Goal: Task Accomplishment & Management: Manage account settings

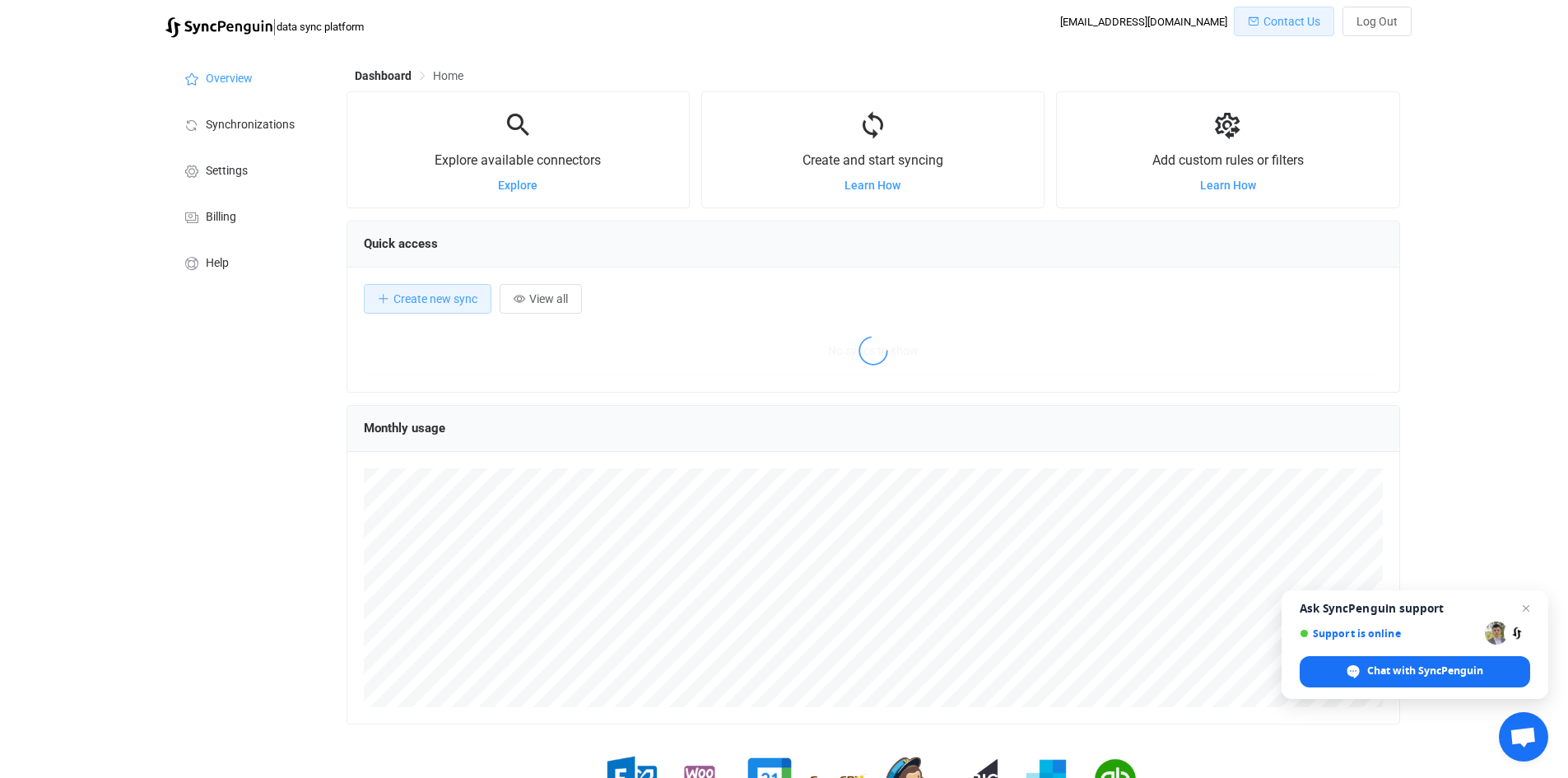
scroll to position [319, 1053]
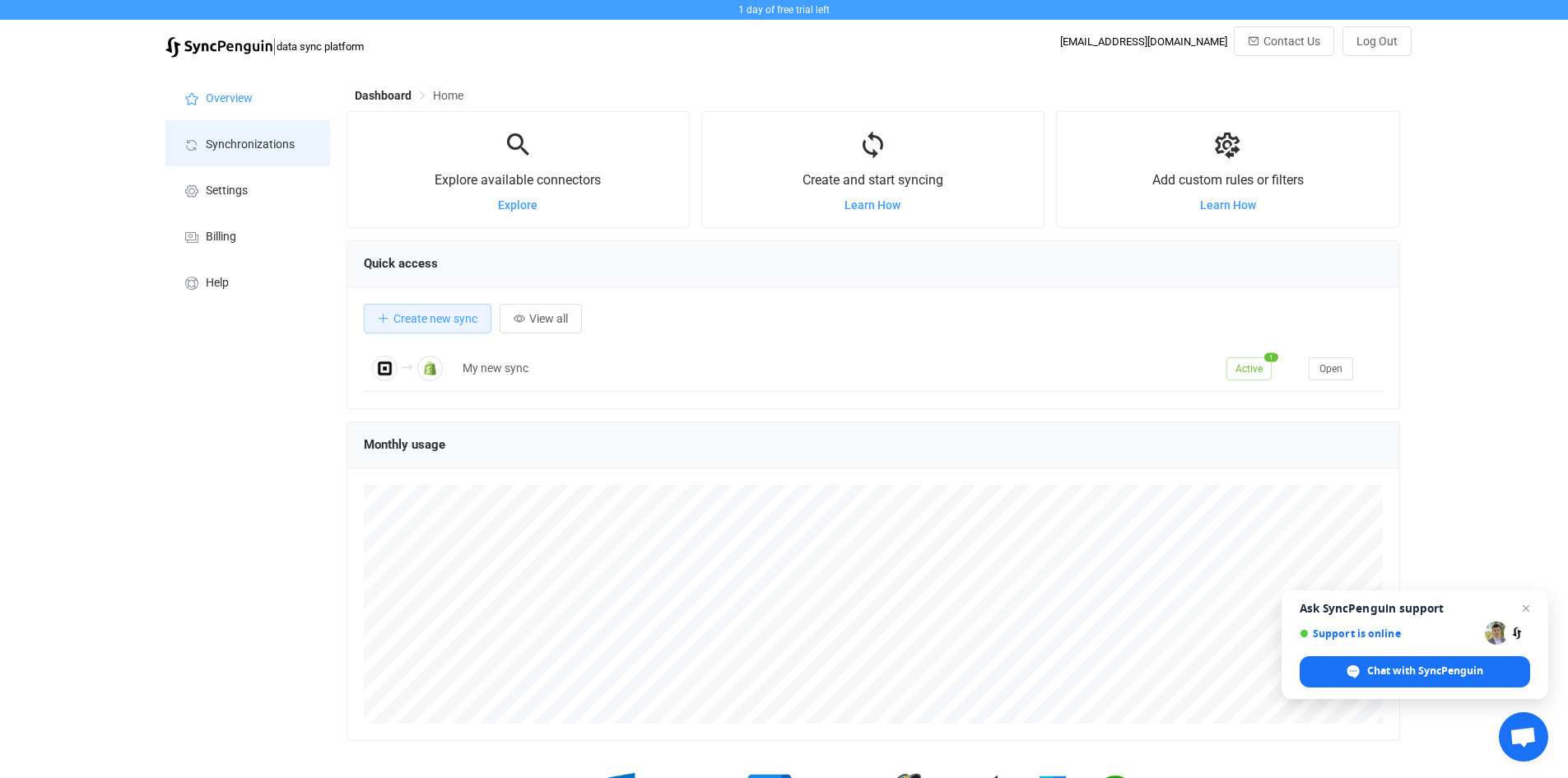
click at [269, 148] on span "Synchronizations" at bounding box center [250, 144] width 89 height 13
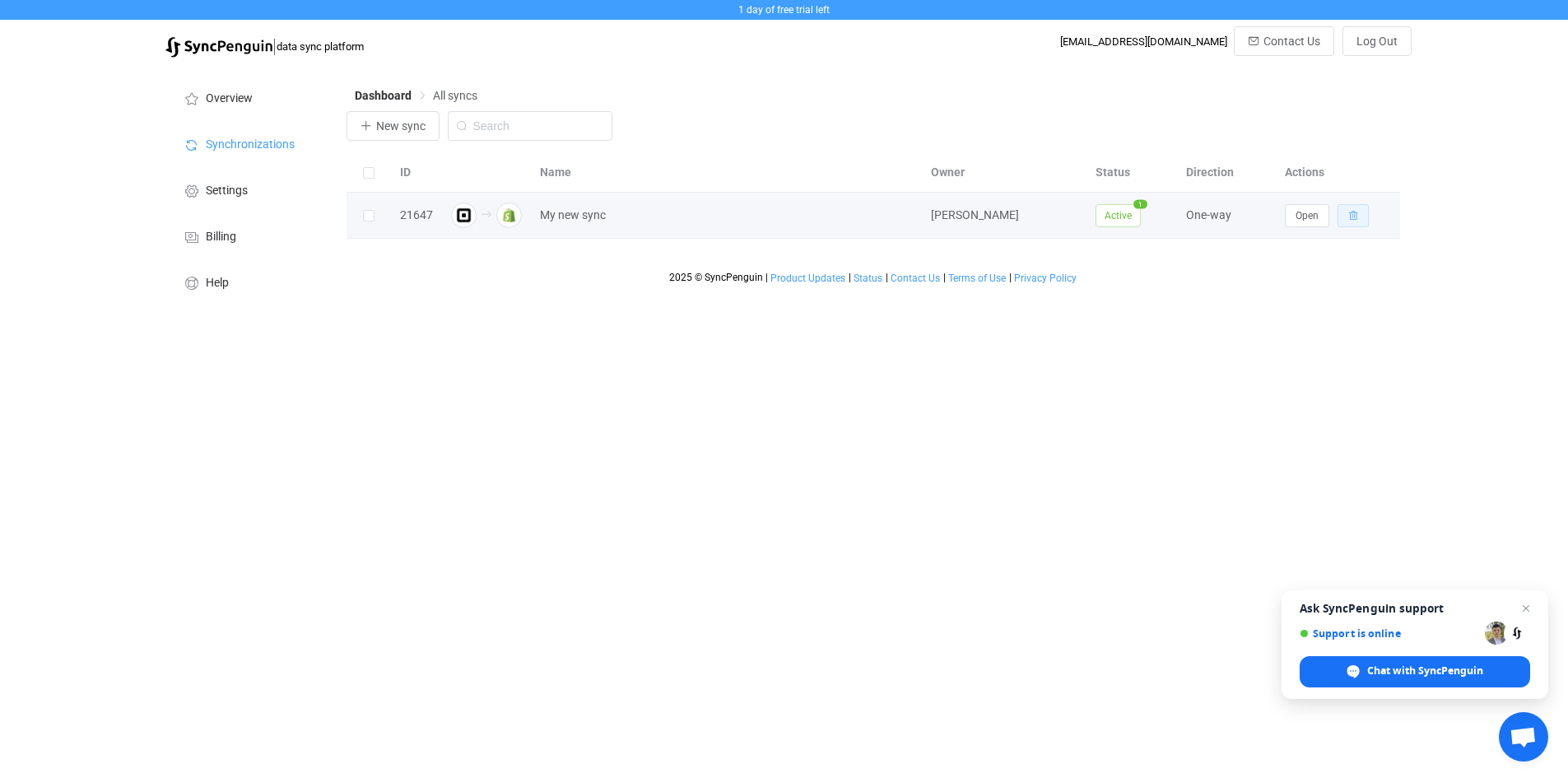
click at [1356, 219] on icon "button" at bounding box center [1353, 215] width 10 height 10
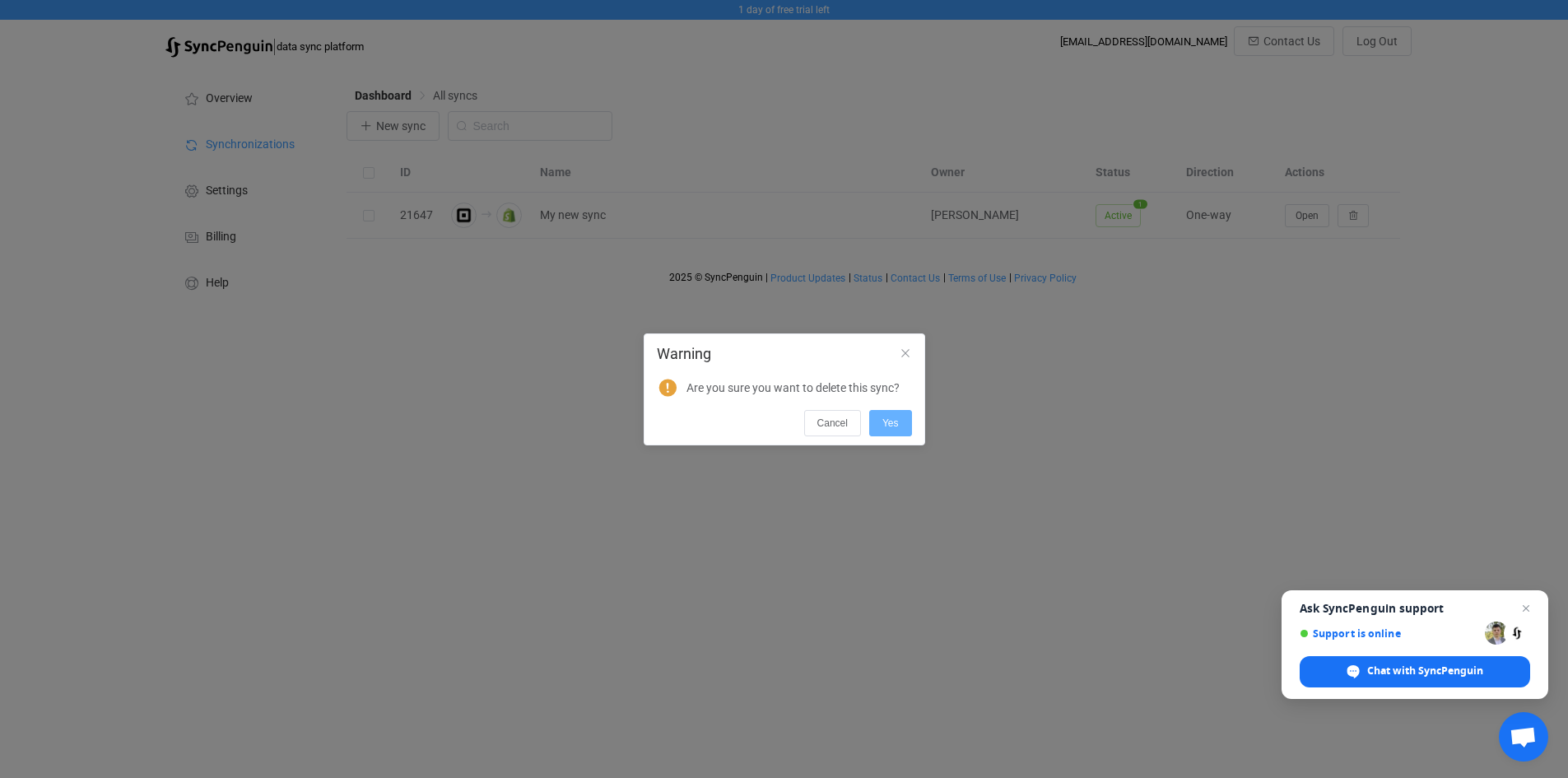
click at [892, 424] on span "Yes" at bounding box center [891, 423] width 17 height 12
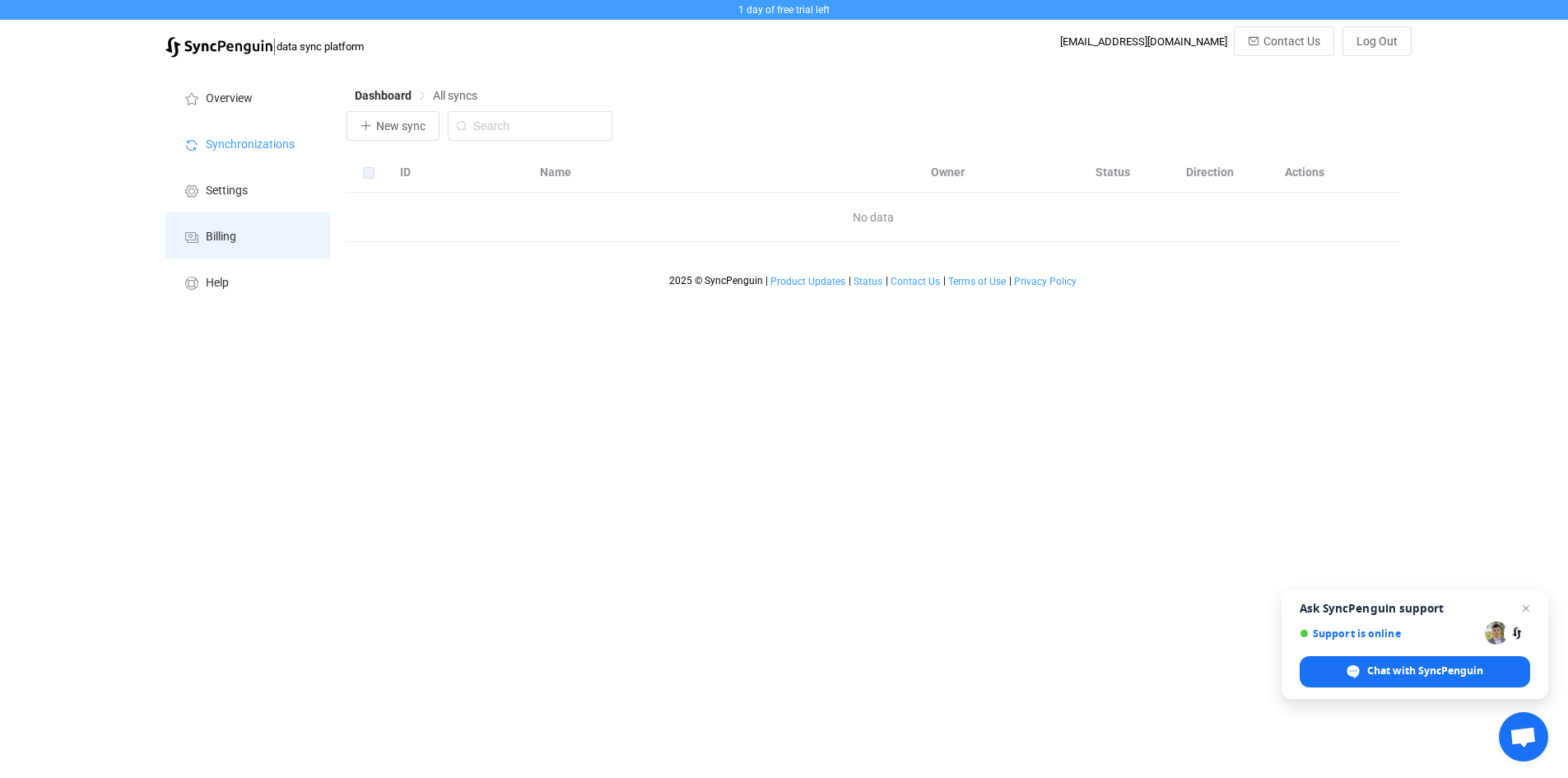
click at [230, 231] on span "Billing" at bounding box center [221, 237] width 30 height 13
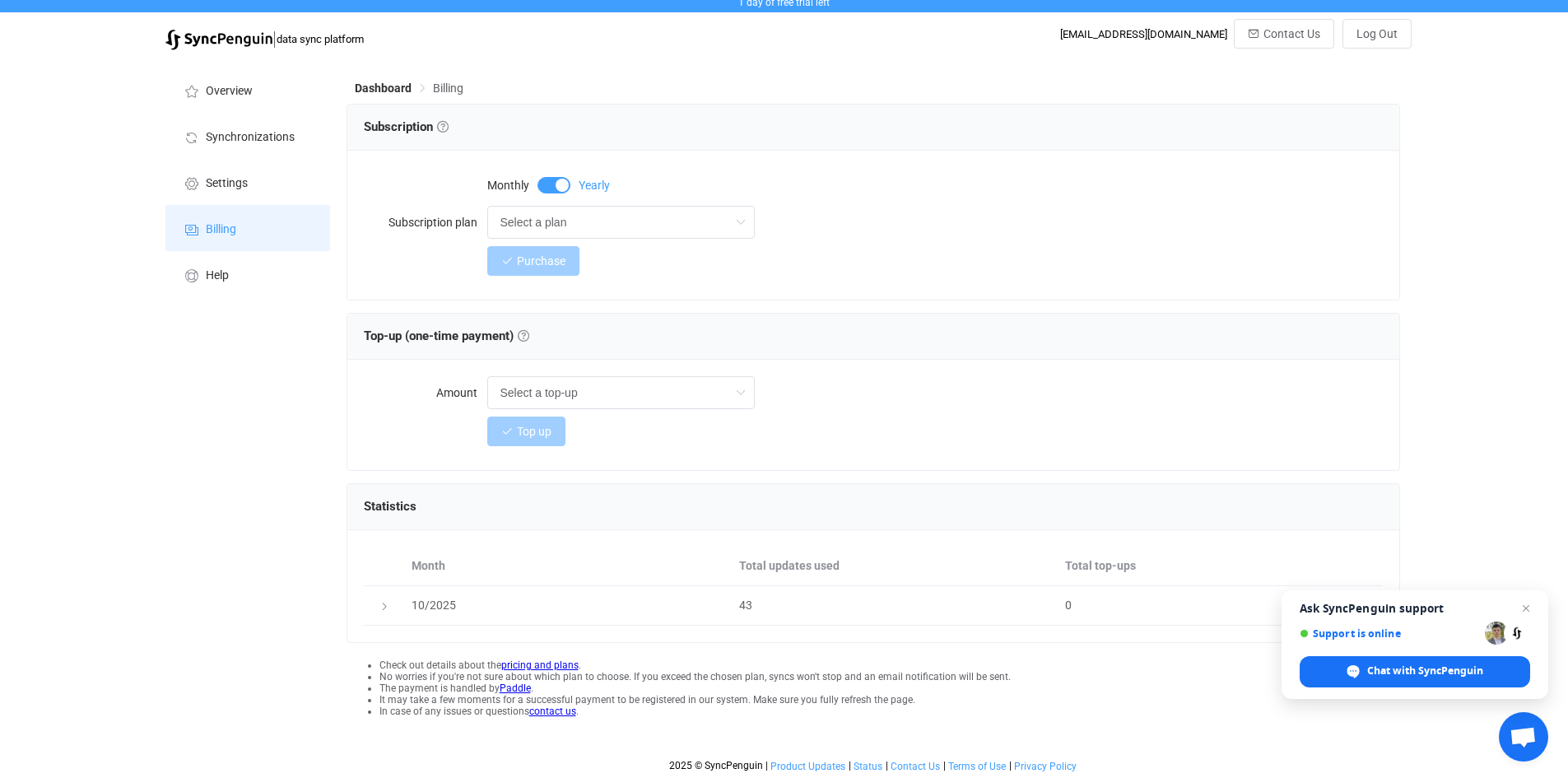
scroll to position [12, 0]
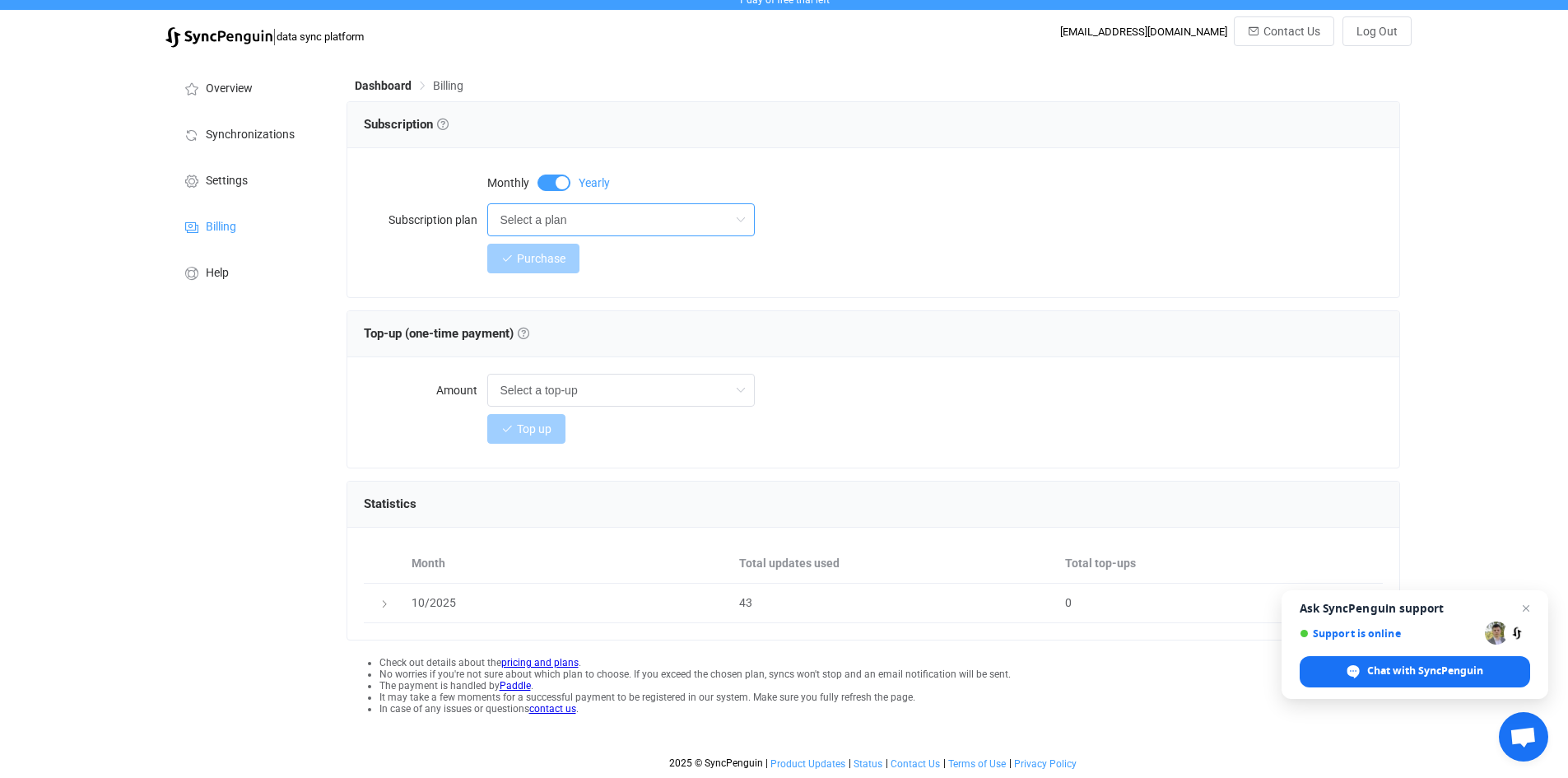
click at [540, 216] on input "Select a plan" at bounding box center [620, 220] width 267 height 33
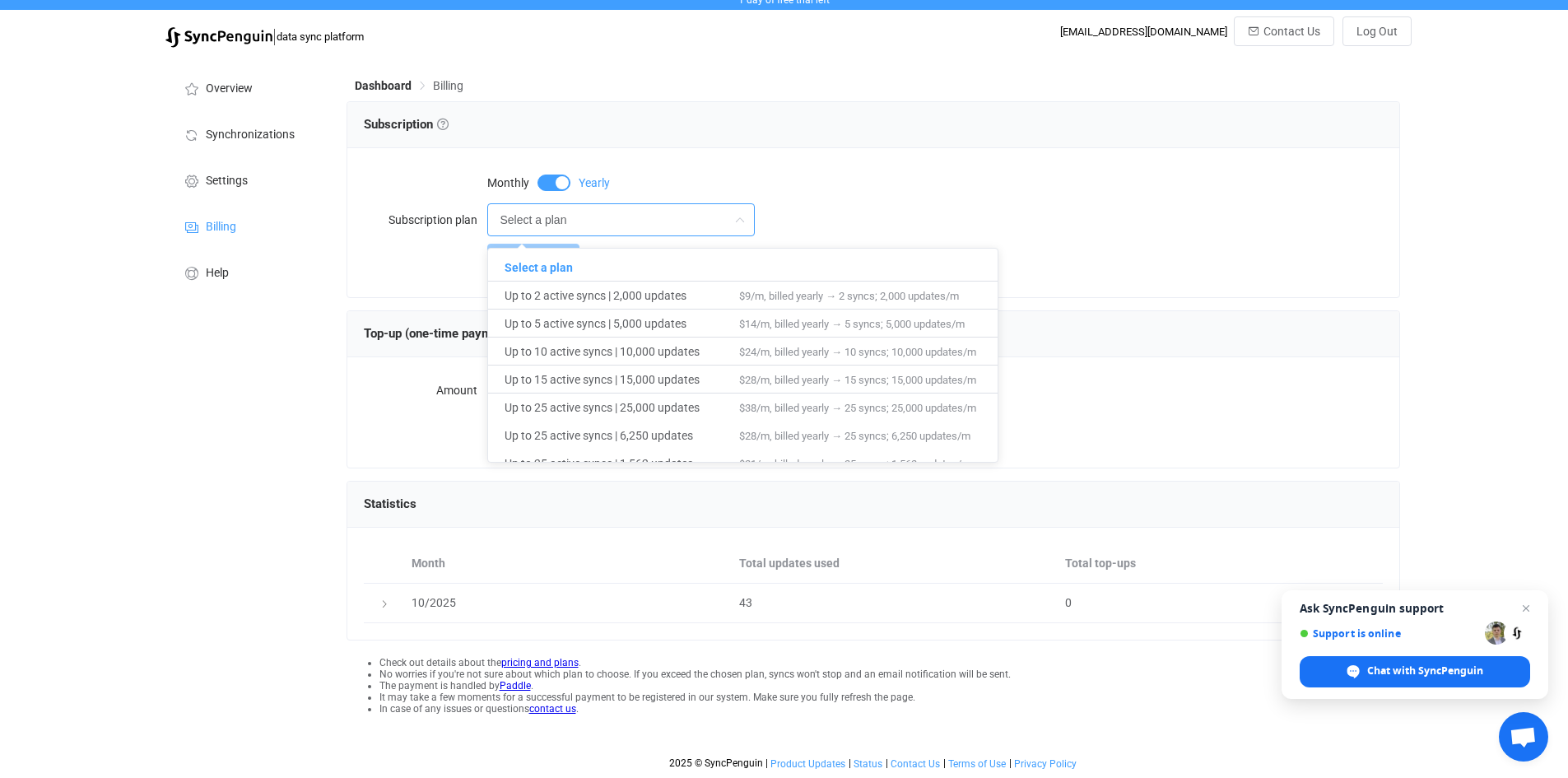
click at [540, 218] on input "Select a plan" at bounding box center [620, 220] width 267 height 33
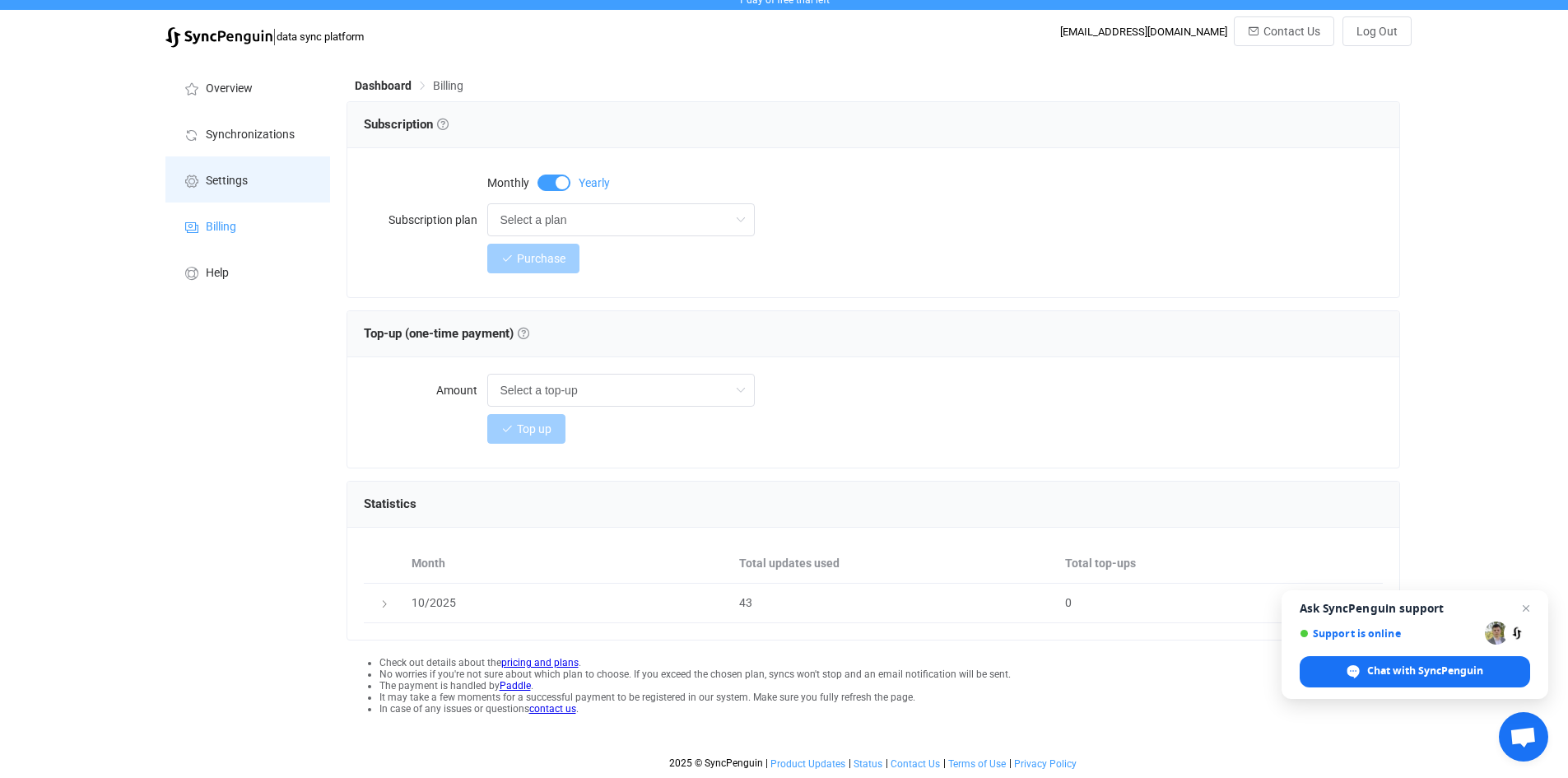
click at [239, 169] on li "Settings" at bounding box center [247, 179] width 165 height 46
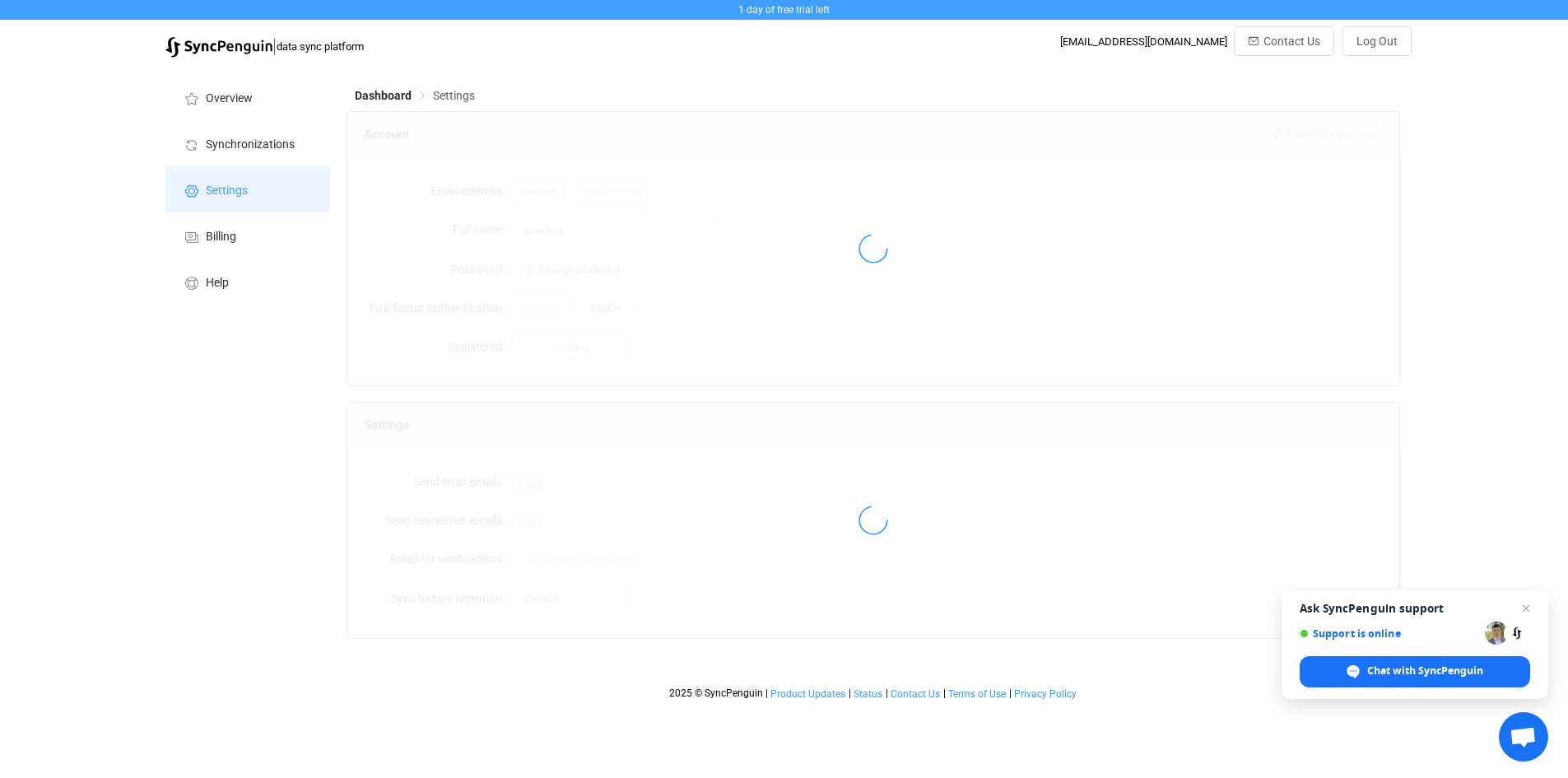
type input "[PERSON_NAME]"
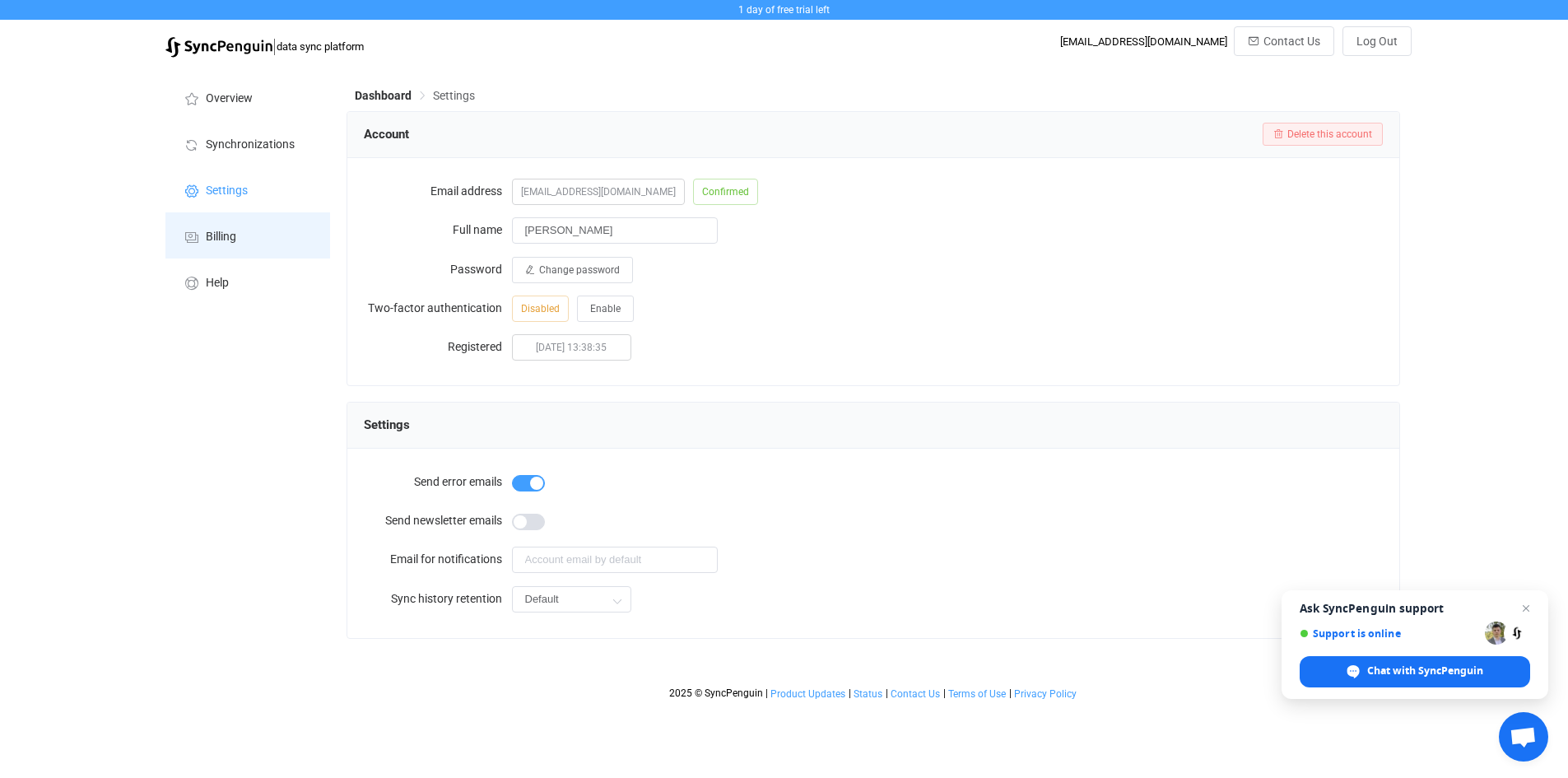
click at [263, 240] on li "Billing" at bounding box center [247, 235] width 165 height 46
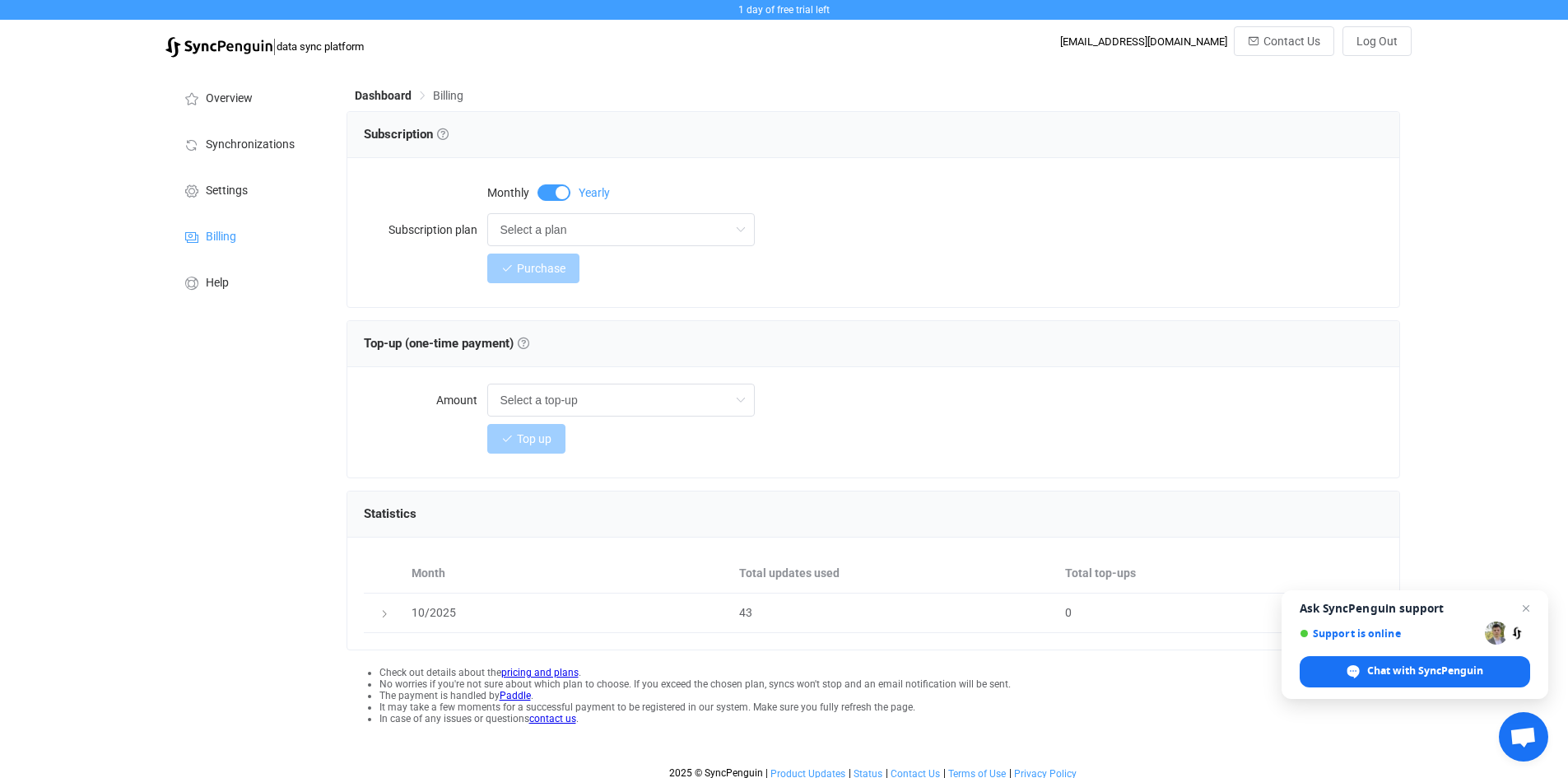
click at [543, 193] on span at bounding box center [554, 193] width 33 height 17
click at [554, 232] on input "Select a plan" at bounding box center [620, 230] width 267 height 33
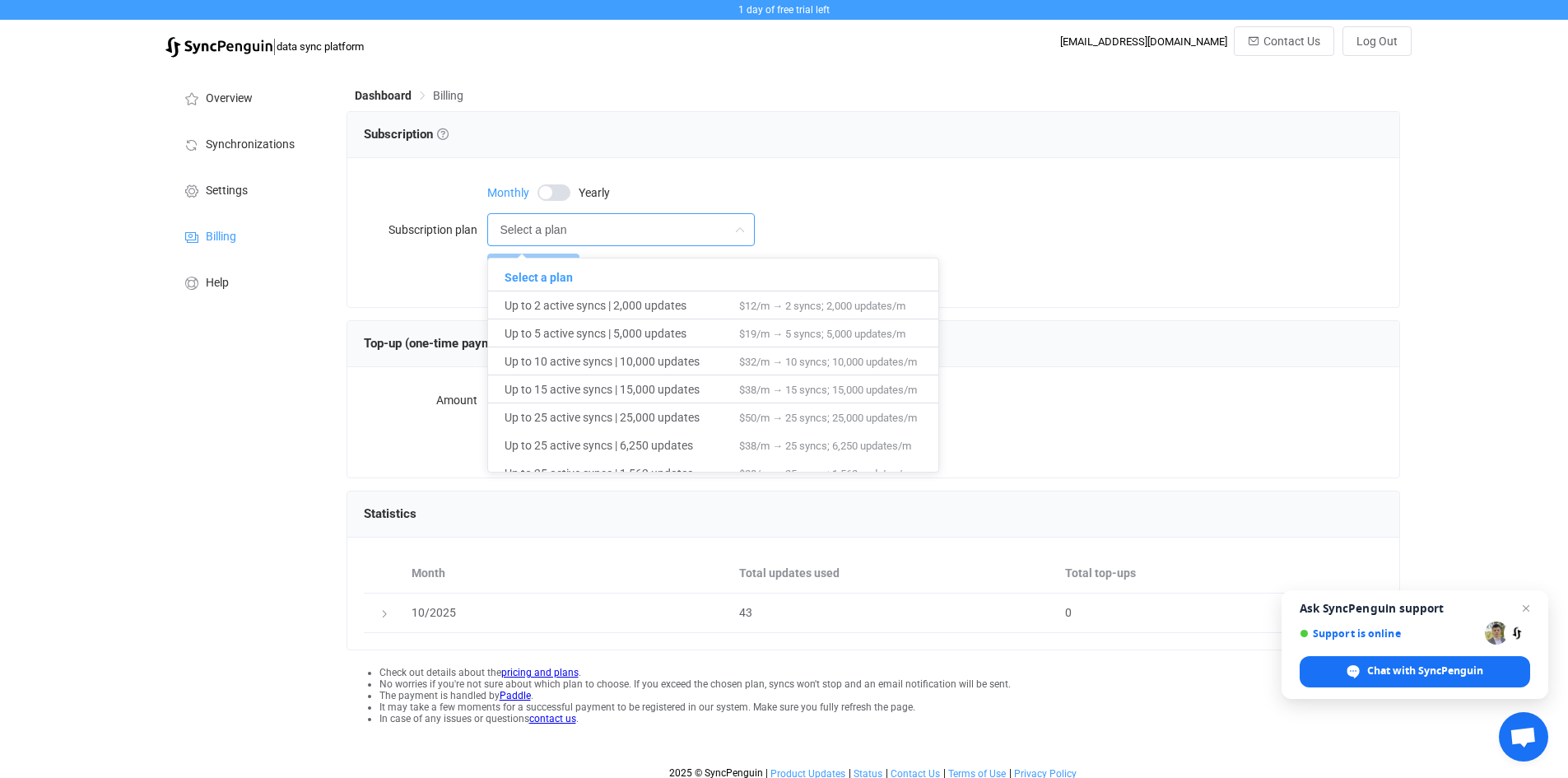
click at [554, 232] on input "Select a plan" at bounding box center [620, 230] width 267 height 33
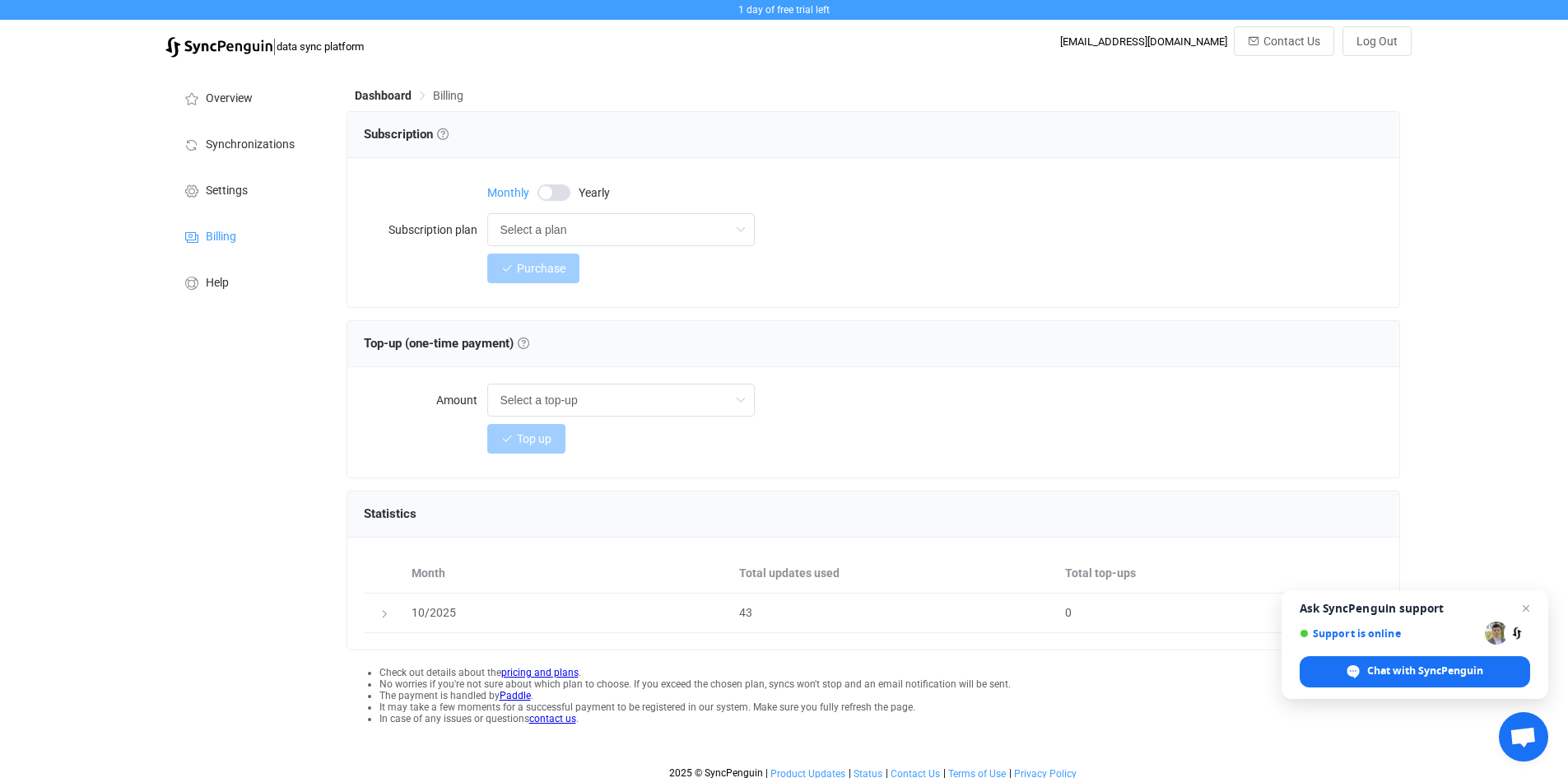
click at [562, 189] on span at bounding box center [554, 193] width 33 height 17
click at [955, 52] on div "| data sync platform [EMAIL_ADDRESS][DOMAIN_NAME] Contact Us Log Out" at bounding box center [784, 46] width 1254 height 40
click at [540, 187] on span at bounding box center [554, 193] width 33 height 17
click at [231, 420] on div "Overview Synchronizations Settings Billing Help" at bounding box center [247, 427] width 181 height 722
click at [234, 94] on span "Overview" at bounding box center [229, 98] width 47 height 13
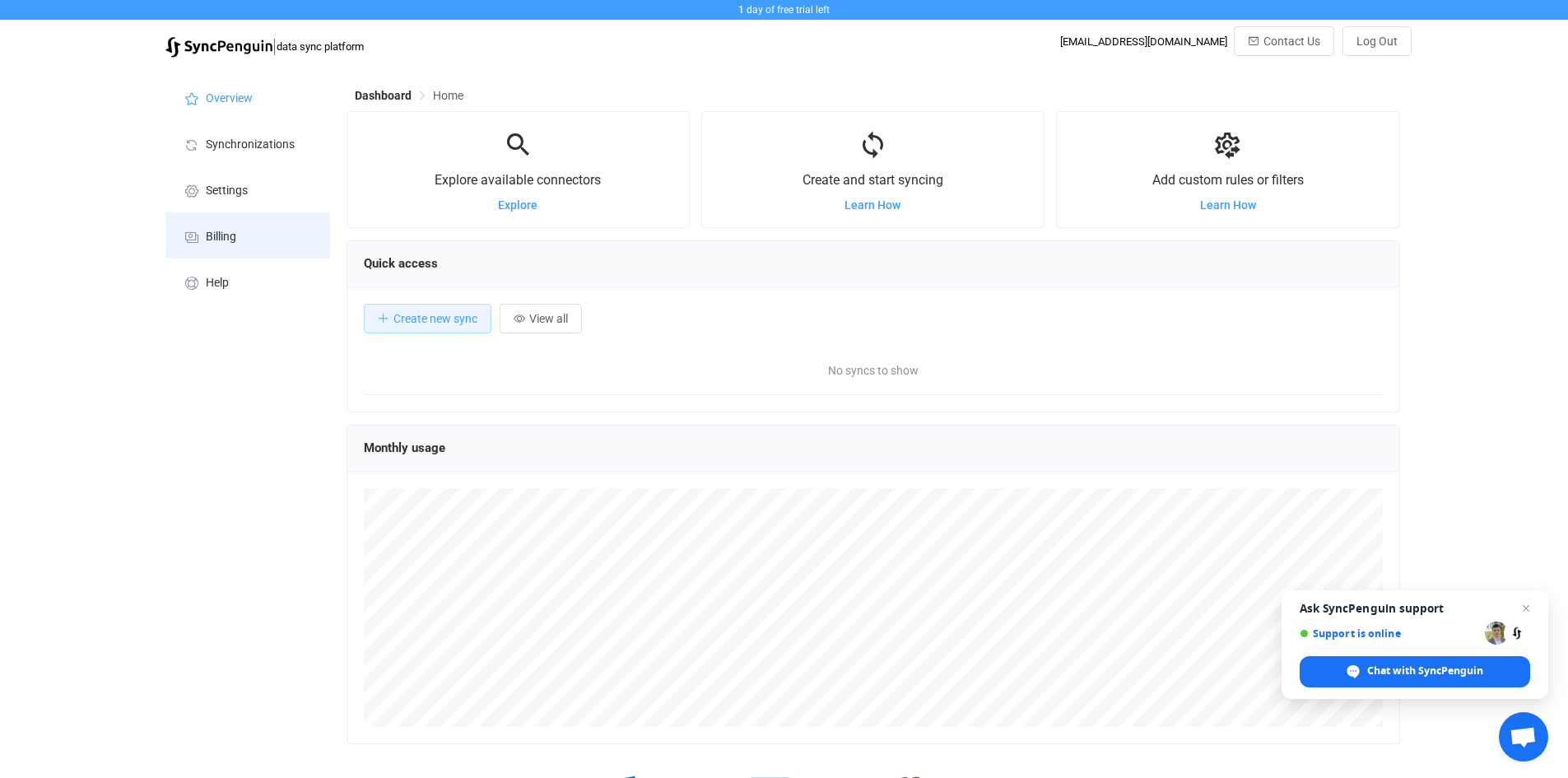
click at [249, 238] on li "Billing" at bounding box center [247, 235] width 165 height 46
